Goal: Information Seeking & Learning: Learn about a topic

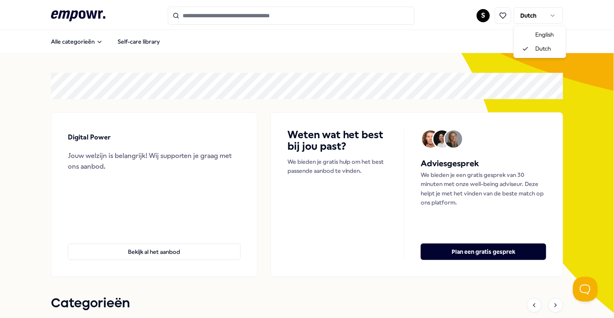
click at [540, 9] on html ".empowr-logo_svg__cls-1{fill:#03032f} S Dutch Alle categorieën Self-care librar…" at bounding box center [307, 159] width 614 height 318
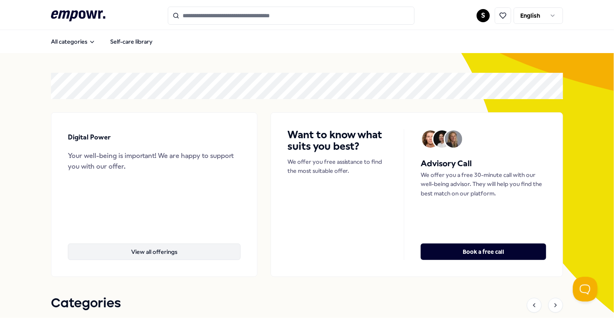
click at [170, 250] on button "View all offerings" at bounding box center [154, 251] width 172 height 16
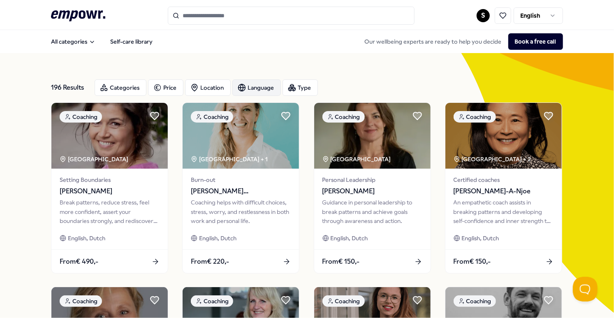
click at [251, 81] on div "Language" at bounding box center [256, 87] width 49 height 16
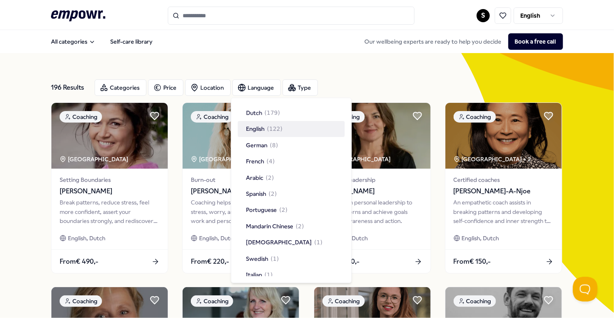
click at [279, 132] on span "( 122 )" at bounding box center [275, 129] width 16 height 9
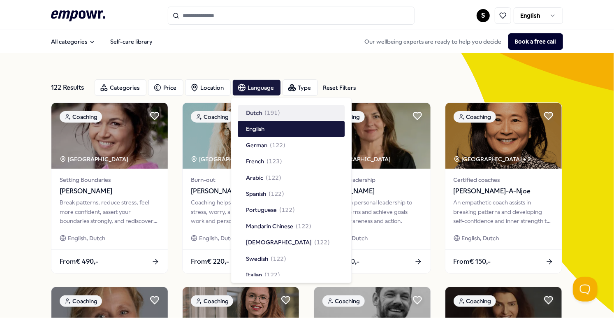
click at [421, 75] on div "122 Results Reset Filters Categories Price Location Language Type Reset Filters" at bounding box center [307, 88] width 512 height 30
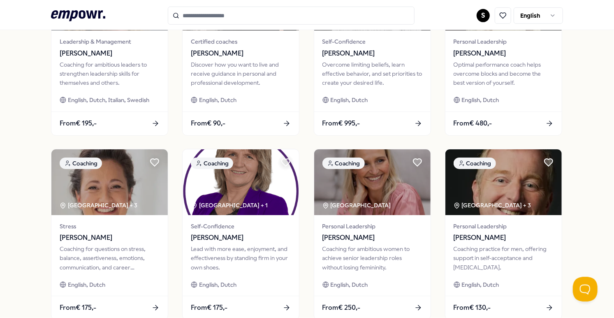
scroll to position [414, 0]
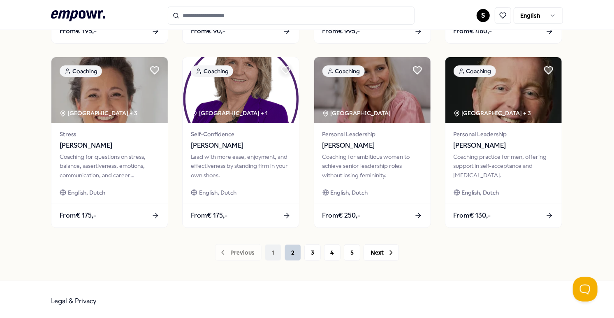
click at [298, 250] on button "2" at bounding box center [293, 252] width 16 height 16
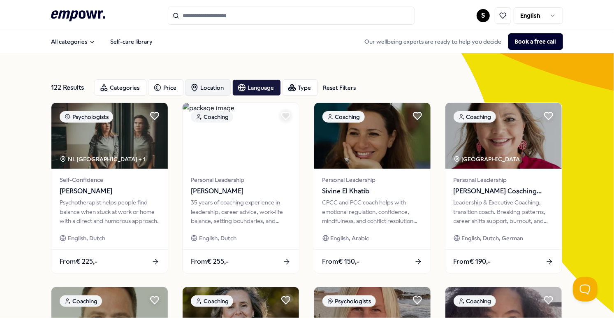
click at [201, 82] on div "Location" at bounding box center [208, 87] width 46 height 16
click at [252, 116] on div "Online ( 104 )" at bounding box center [244, 112] width 107 height 16
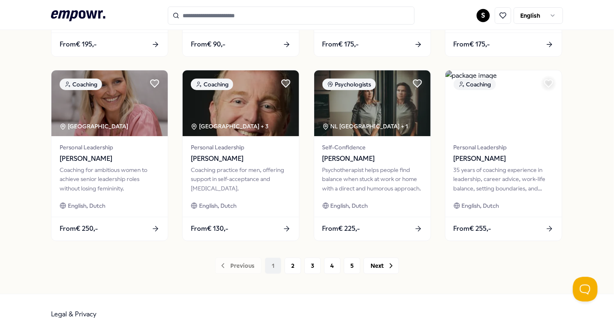
scroll to position [417, 0]
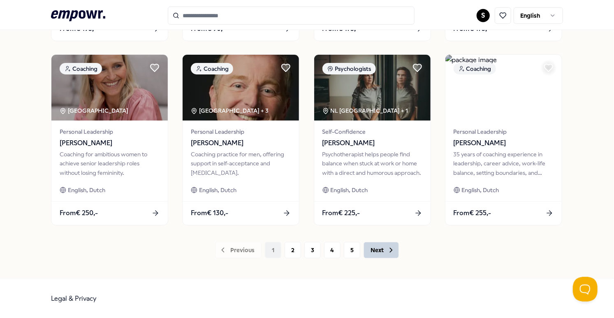
click at [394, 251] on icon at bounding box center [391, 250] width 8 height 8
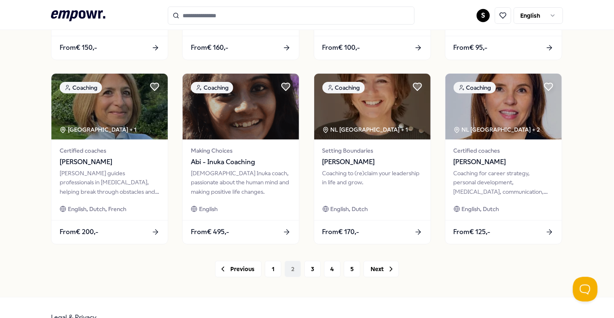
scroll to position [414, 0]
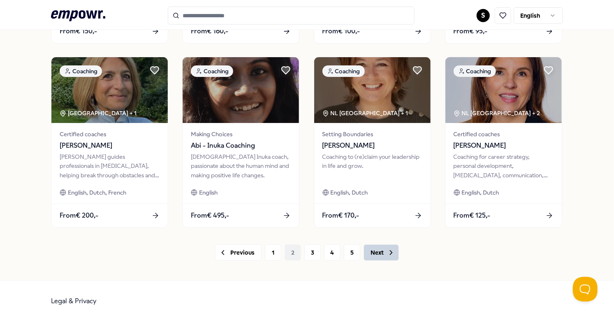
click at [391, 255] on icon at bounding box center [391, 252] width 8 height 8
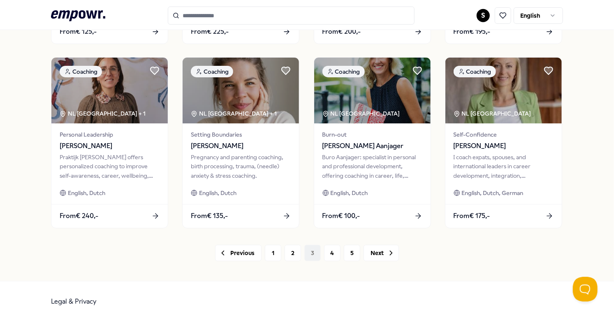
scroll to position [414, 0]
click at [379, 253] on button "Next" at bounding box center [380, 252] width 35 height 16
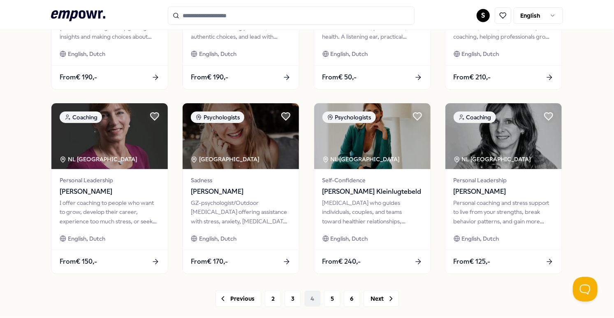
scroll to position [414, 0]
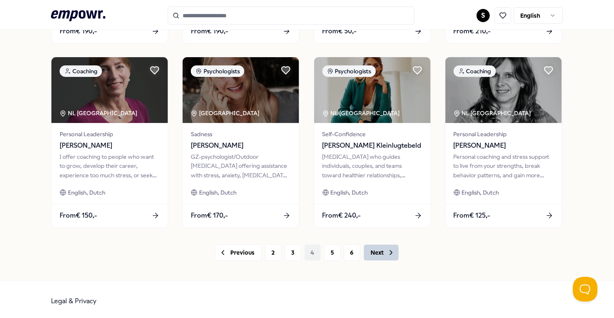
click at [387, 254] on icon at bounding box center [391, 252] width 8 height 8
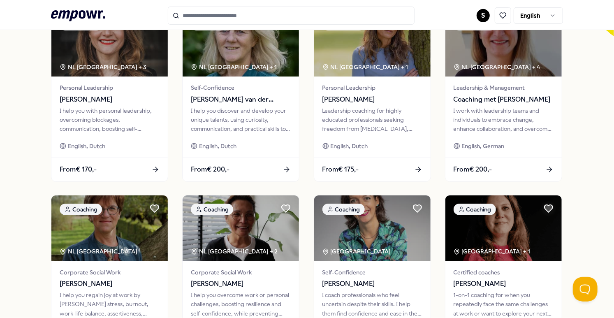
scroll to position [368, 0]
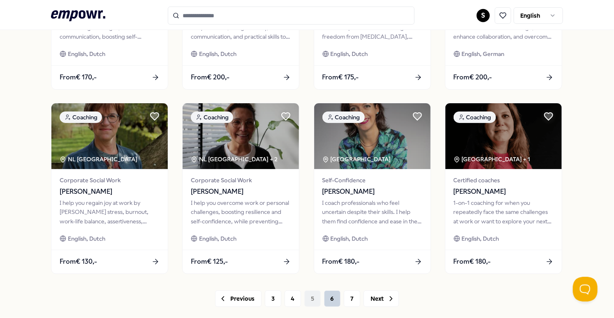
click at [334, 297] on button "6" at bounding box center [332, 298] width 16 height 16
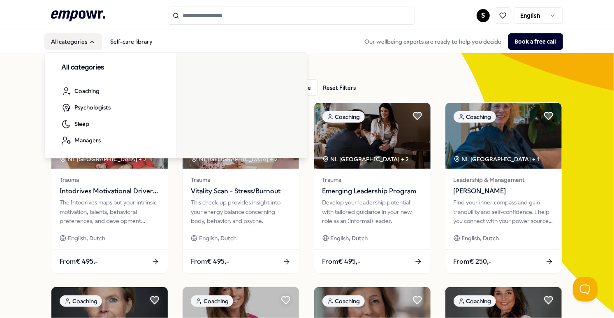
click at [71, 45] on button "All categories" at bounding box center [73, 41] width 58 height 16
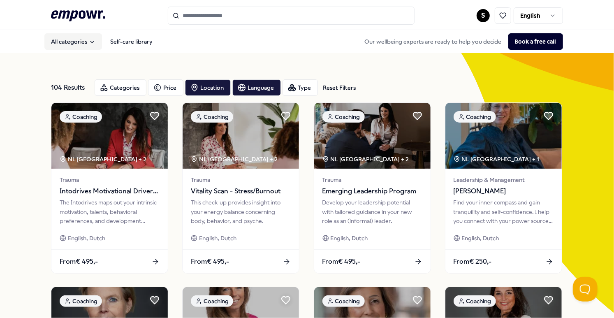
click at [71, 45] on button "All categories" at bounding box center [73, 41] width 58 height 16
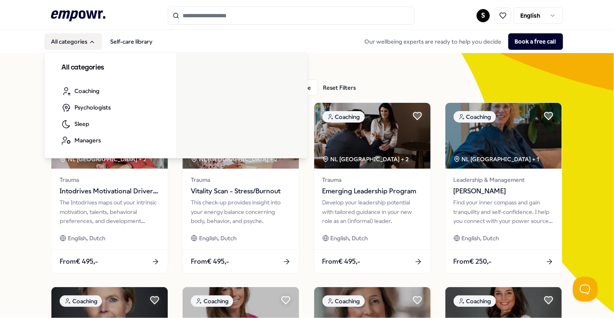
click at [72, 43] on button "All categories" at bounding box center [73, 41] width 58 height 16
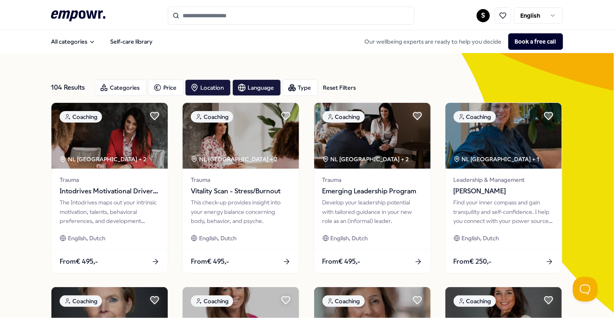
click at [80, 9] on icon ".empowr-logo_svg__cls-1{fill:#03032f}" at bounding box center [78, 15] width 54 height 15
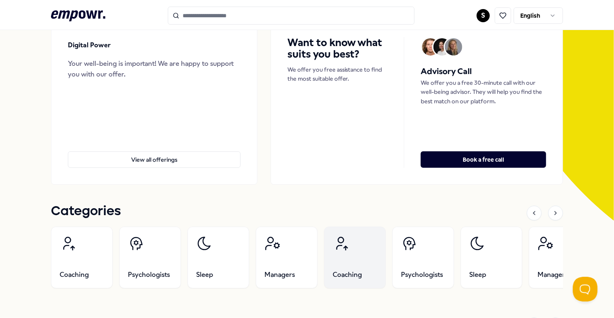
scroll to position [230, 0]
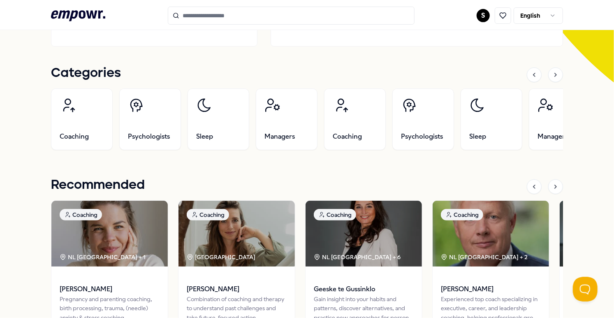
click at [558, 83] on div "Categories" at bounding box center [307, 74] width 512 height 17
click at [558, 78] on div at bounding box center [555, 74] width 15 height 15
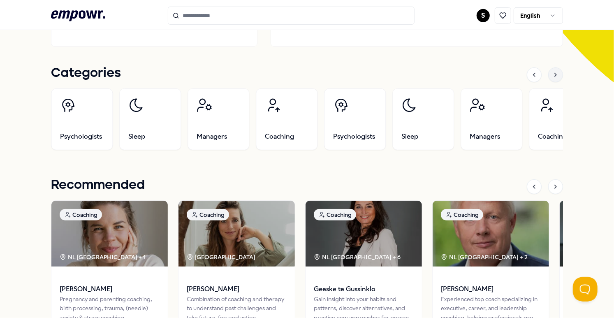
click at [558, 78] on div at bounding box center [555, 74] width 15 height 15
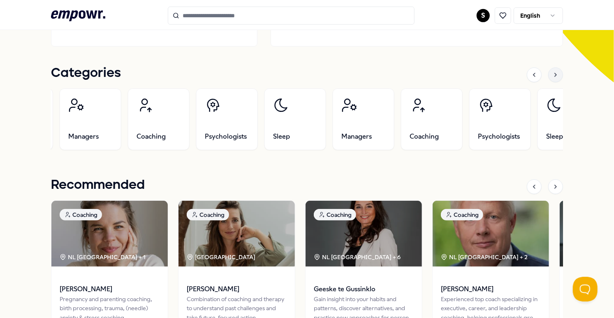
click at [558, 78] on div at bounding box center [555, 74] width 15 height 15
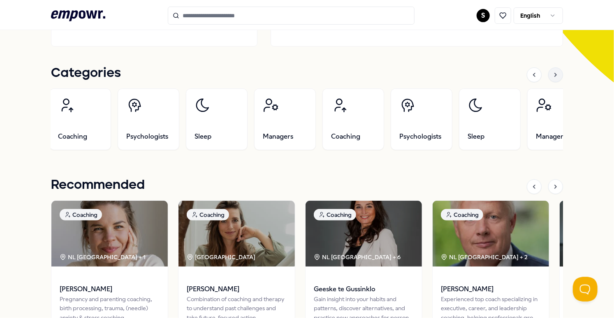
click at [558, 78] on div at bounding box center [555, 74] width 15 height 15
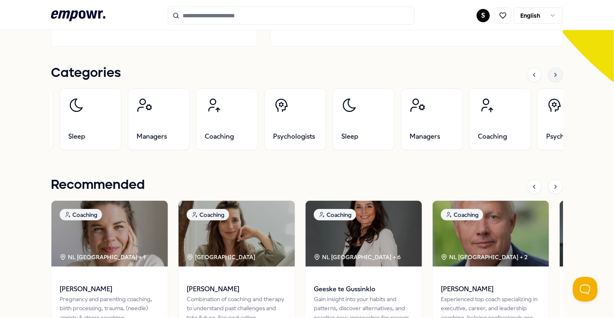
click at [558, 78] on div at bounding box center [555, 74] width 15 height 15
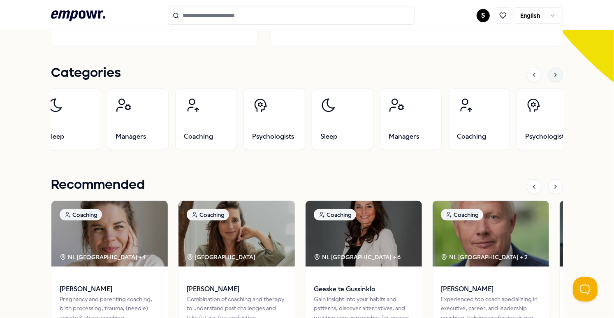
click at [558, 78] on div at bounding box center [555, 74] width 15 height 15
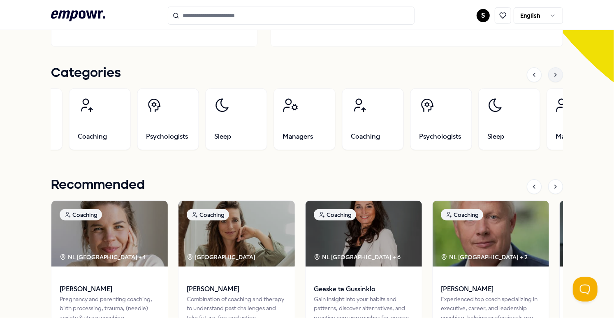
click at [558, 78] on div at bounding box center [555, 74] width 15 height 15
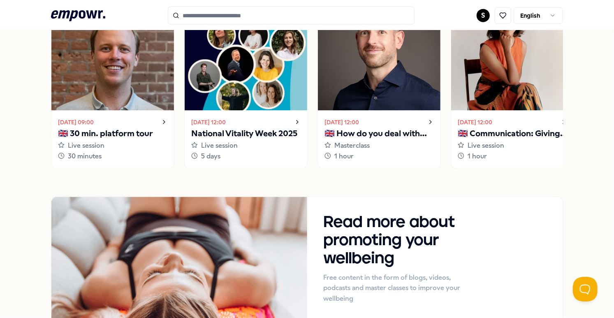
scroll to position [645, 0]
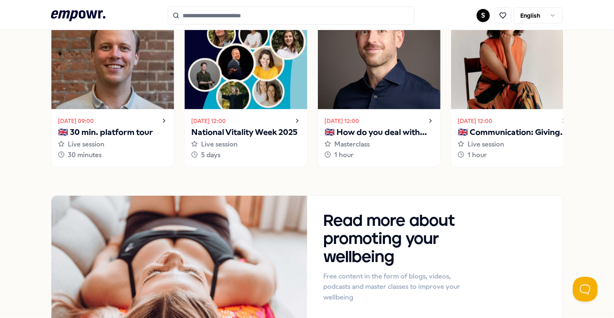
click at [431, 119] on icon at bounding box center [430, 121] width 7 height 10
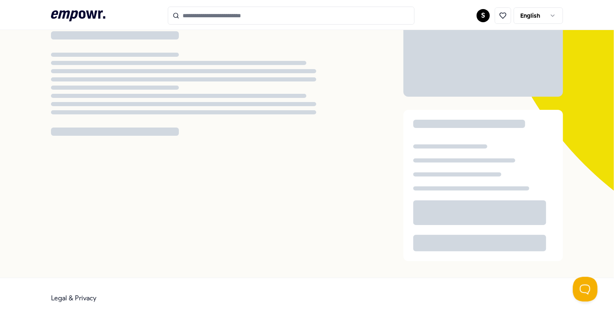
scroll to position [53, 0]
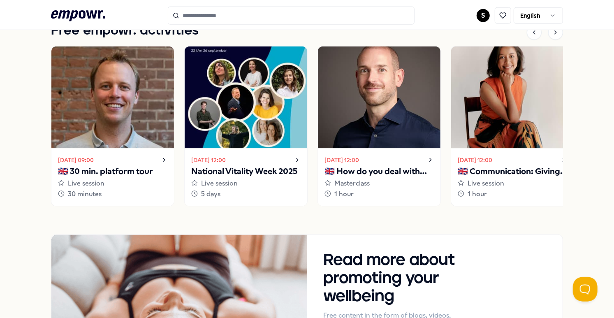
scroll to position [560, 0]
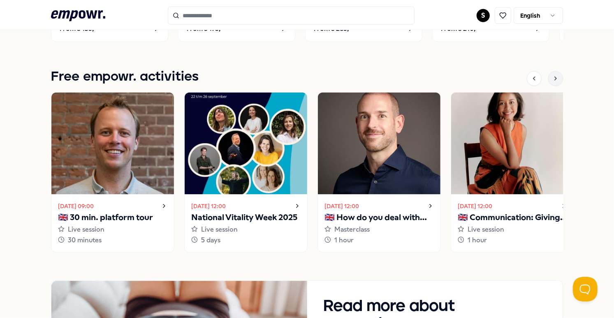
click at [553, 74] on div at bounding box center [555, 78] width 15 height 15
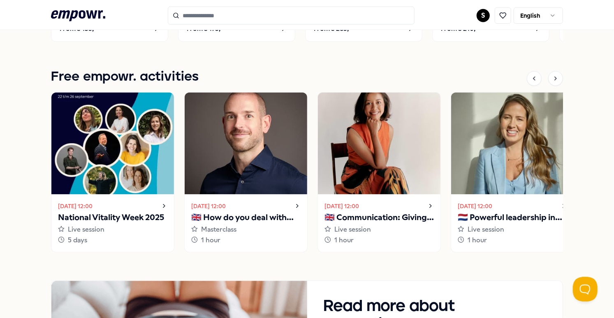
click at [153, 78] on h1 "Free empowr. activities" at bounding box center [125, 77] width 148 height 21
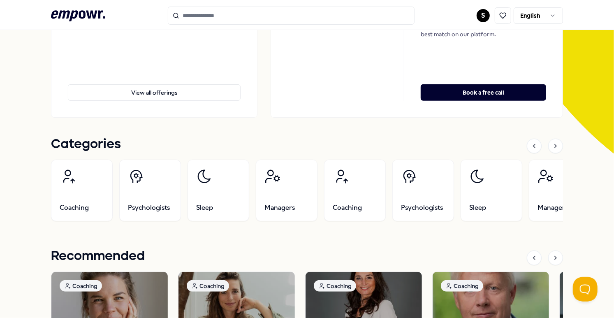
scroll to position [0, 0]
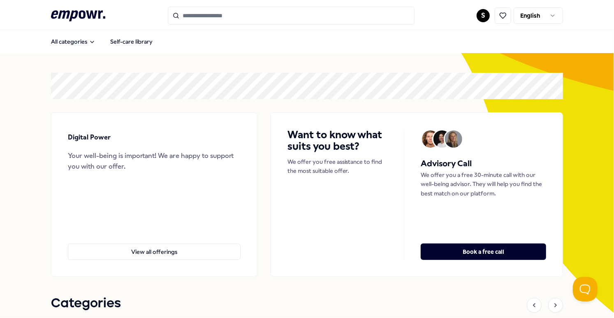
click at [127, 30] on header ".empowr-logo_svg__cls-1{fill:#03032f} S English" at bounding box center [307, 15] width 614 height 30
click at [130, 40] on link "Self-care library" at bounding box center [132, 41] width 56 height 16
click at [174, 248] on button "View all offerings" at bounding box center [154, 251] width 172 height 16
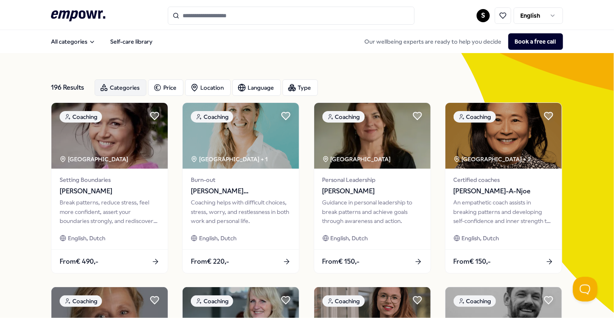
click at [129, 87] on div "Categories" at bounding box center [121, 87] width 52 height 16
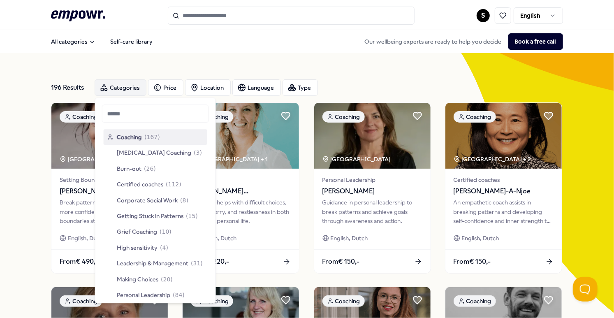
click at [129, 87] on div "Categories" at bounding box center [121, 87] width 52 height 16
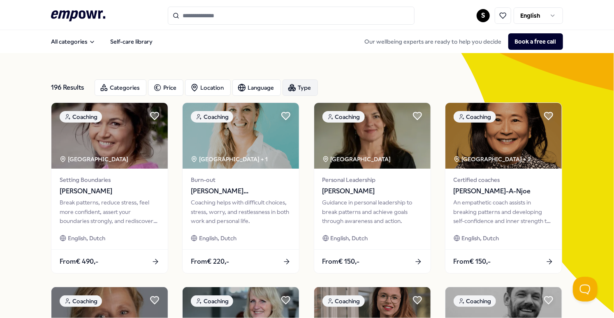
click at [313, 91] on div "Type" at bounding box center [299, 87] width 35 height 16
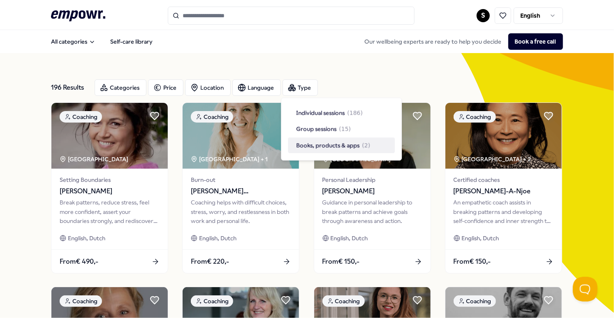
click at [334, 145] on span "Books, products & apps" at bounding box center [327, 145] width 63 height 9
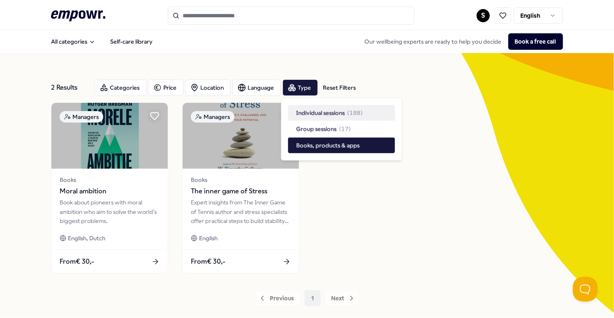
click at [350, 106] on div "Individual sessions ( 188 )" at bounding box center [341, 113] width 107 height 16
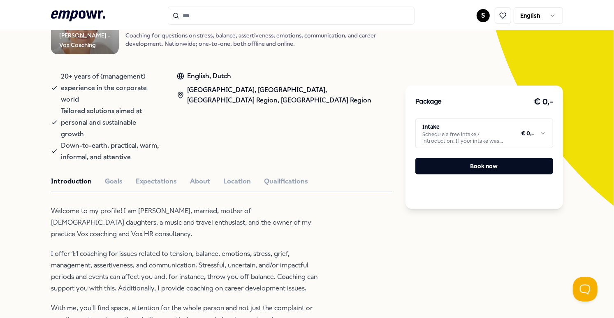
scroll to position [184, 0]
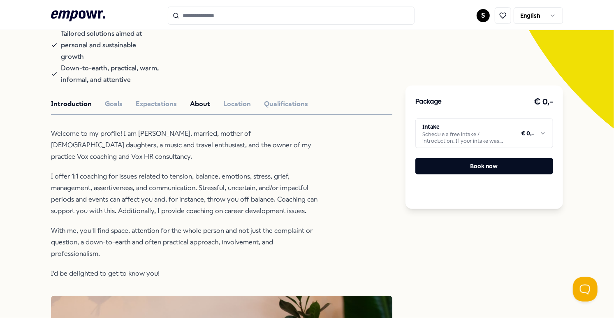
click at [194, 99] on button "About" at bounding box center [200, 104] width 20 height 11
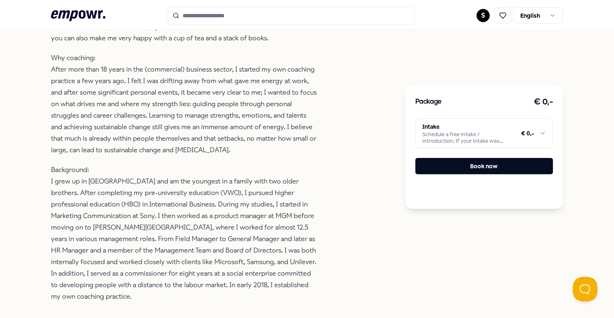
scroll to position [138, 0]
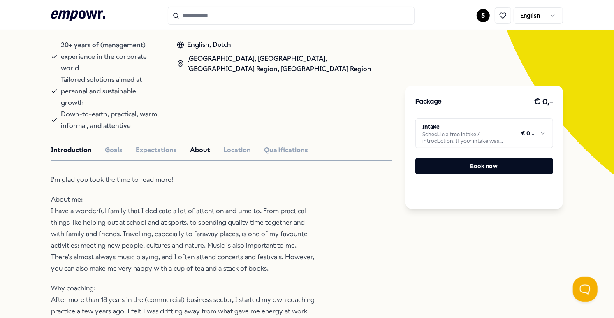
click at [82, 145] on button "Introduction" at bounding box center [71, 150] width 41 height 11
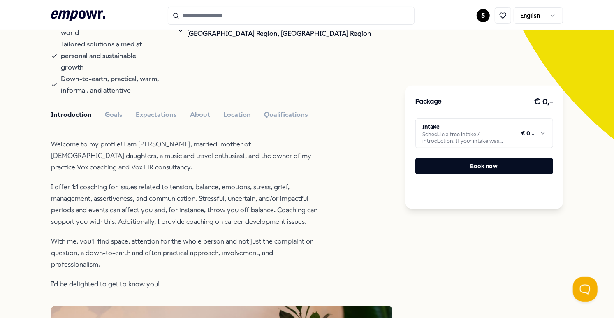
scroll to position [184, 0]
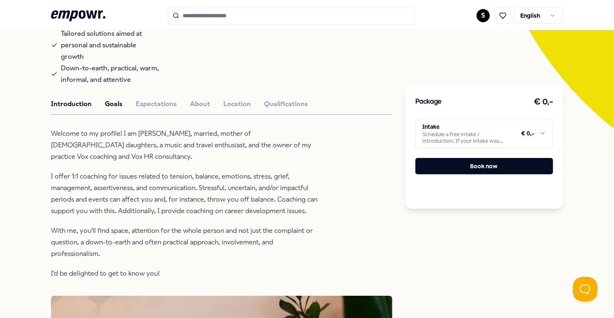
click at [109, 99] on button "Goals" at bounding box center [114, 104] width 18 height 11
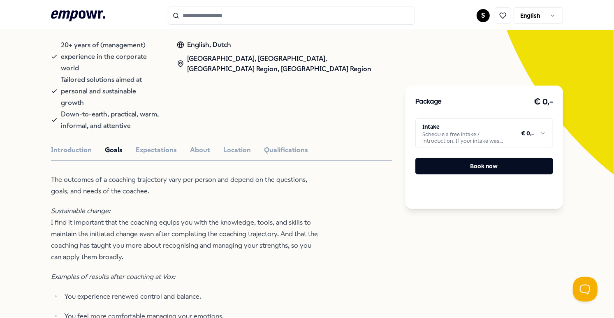
scroll to position [0, 0]
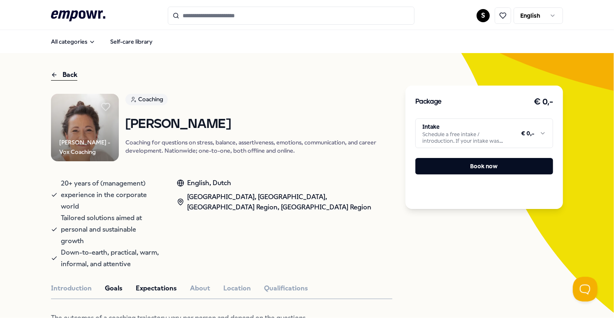
click at [147, 283] on button "Expectations" at bounding box center [156, 288] width 41 height 11
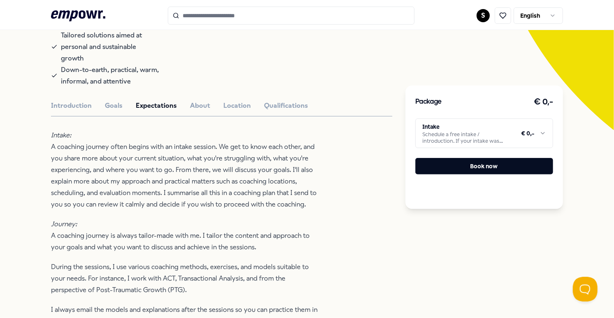
scroll to position [184, 0]
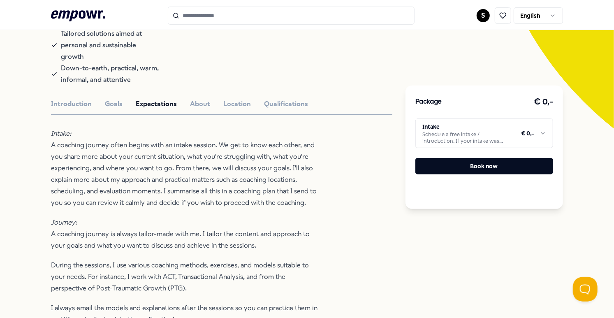
click at [221, 99] on div "Introduction Goals Expectations About Location Qualifications" at bounding box center [221, 104] width 341 height 11
click at [235, 99] on button "Location" at bounding box center [237, 104] width 28 height 11
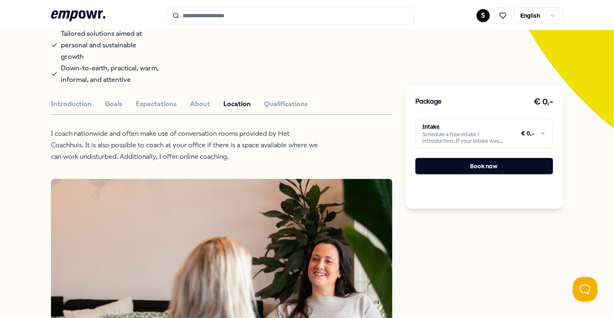
scroll to position [230, 0]
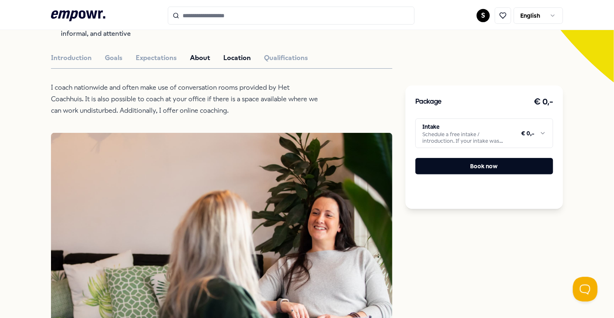
click at [190, 53] on button "About" at bounding box center [200, 58] width 20 height 11
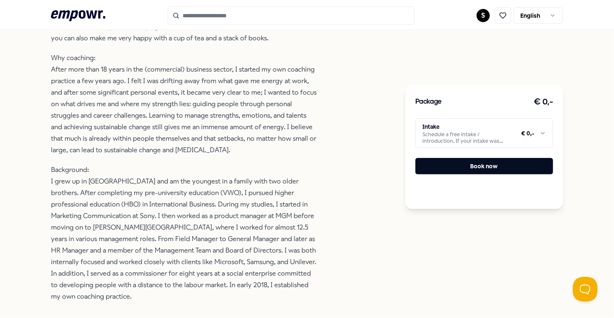
scroll to position [276, 0]
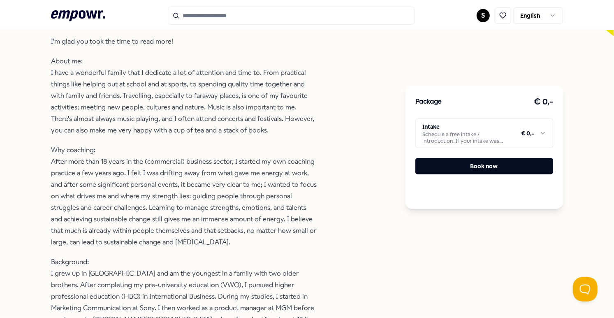
click at [546, 134] on html ".empowr-logo_svg__cls-1{fill:#03032f} S English All categories Self-care librar…" at bounding box center [307, 159] width 614 height 318
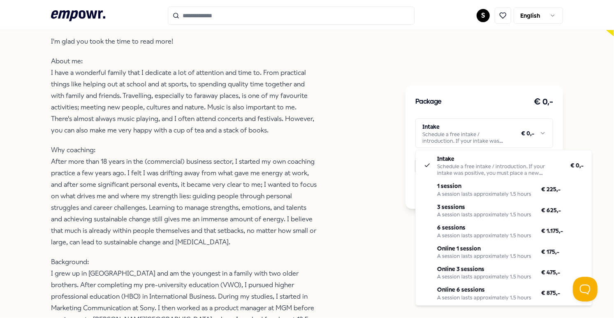
click at [542, 134] on html ".empowr-logo_svg__cls-1{fill:#03032f} S English All categories Self-care librar…" at bounding box center [307, 159] width 614 height 318
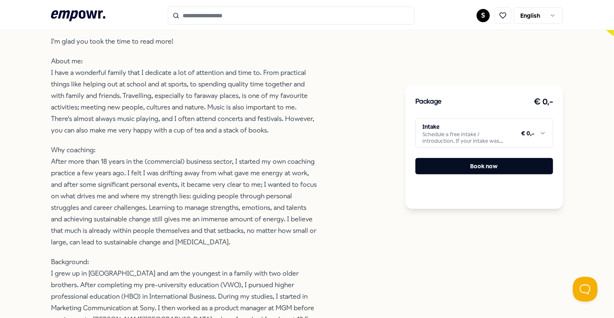
click at [254, 120] on div "I'm glad you took the time to read more! About me: I have a wonderful family th…" at bounding box center [184, 215] width 267 height 359
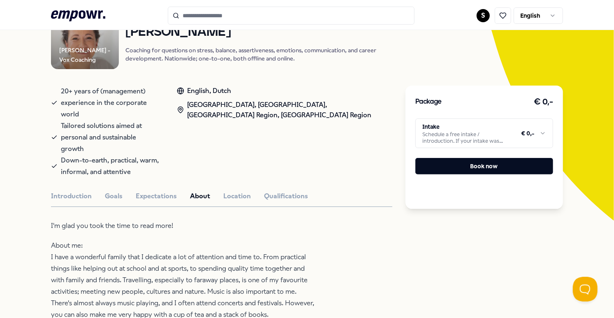
scroll to position [0, 0]
